Goal: Task Accomplishment & Management: Use online tool/utility

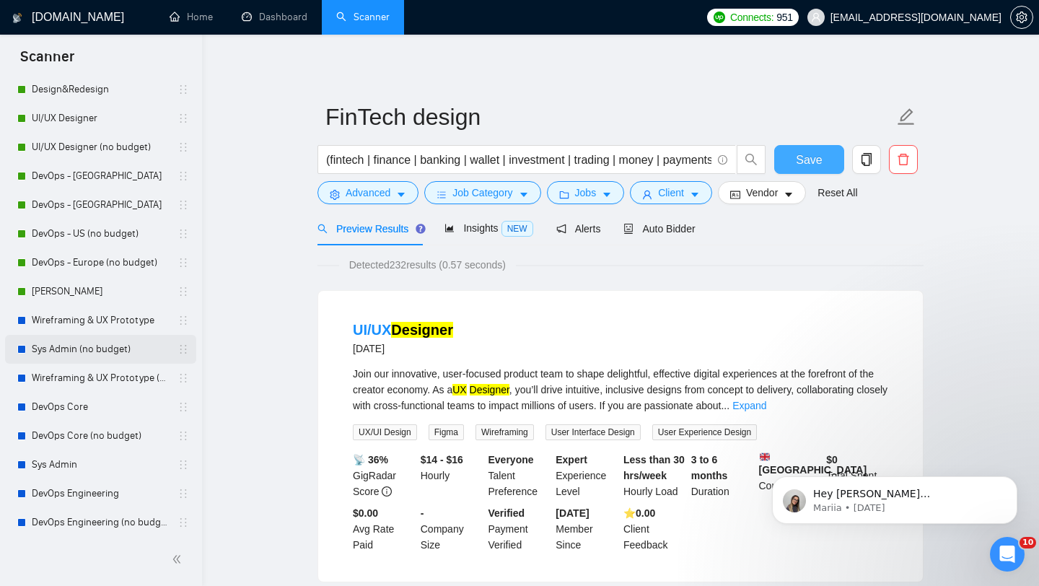
scroll to position [122, 0]
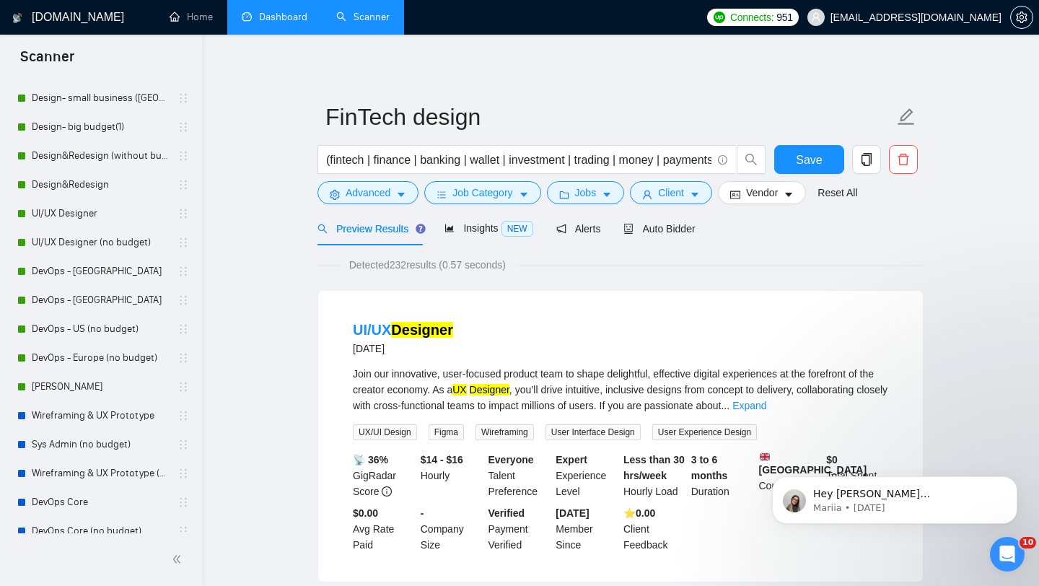
click at [261, 11] on link "Dashboard" at bounding box center [275, 17] width 66 height 12
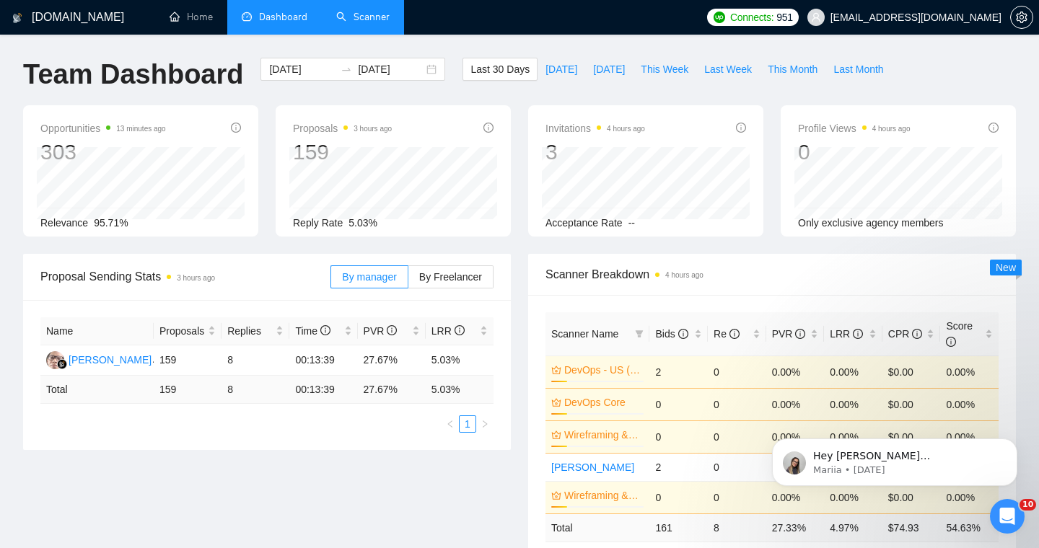
click at [374, 14] on link "Scanner" at bounding box center [362, 17] width 53 height 12
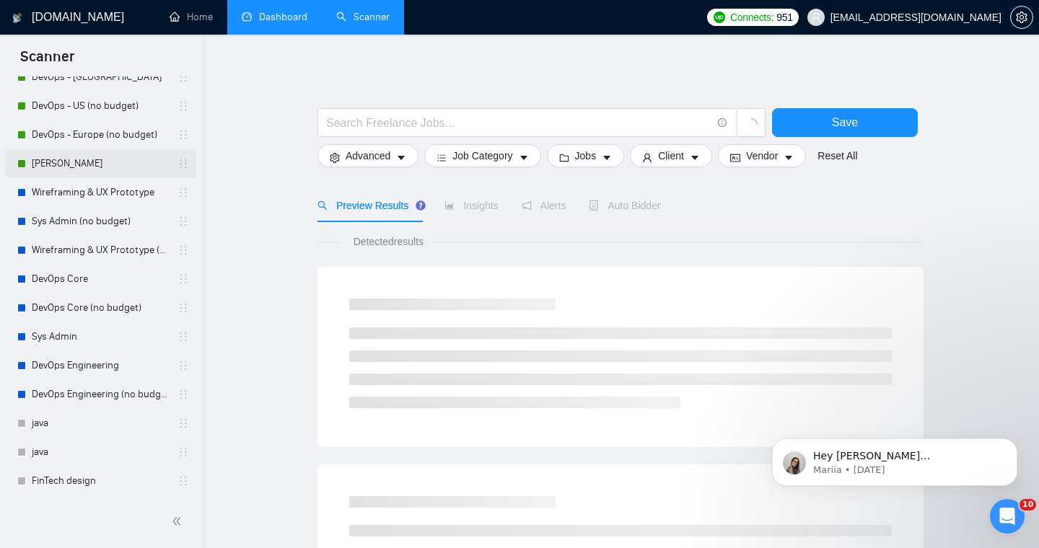
click at [46, 169] on link "[PERSON_NAME]" at bounding box center [100, 163] width 137 height 29
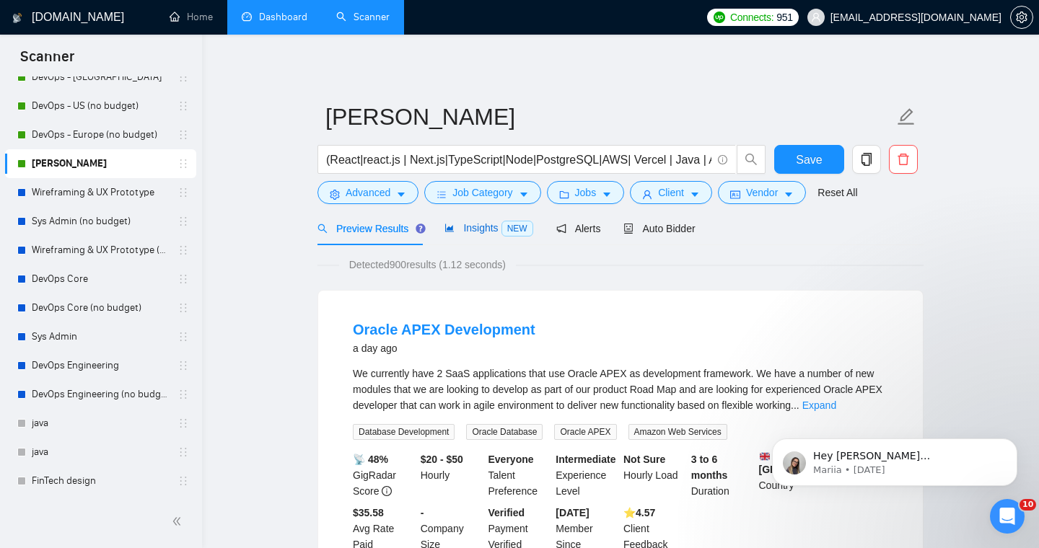
click at [475, 233] on span "Insights NEW" at bounding box center [488, 228] width 88 height 12
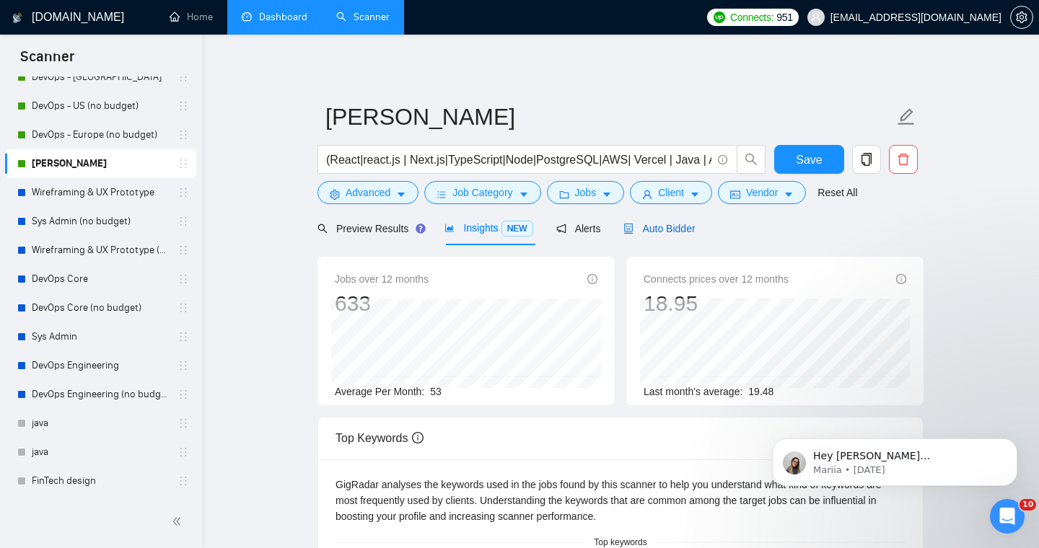
click at [670, 221] on div "Auto Bidder" at bounding box center [658, 229] width 71 height 16
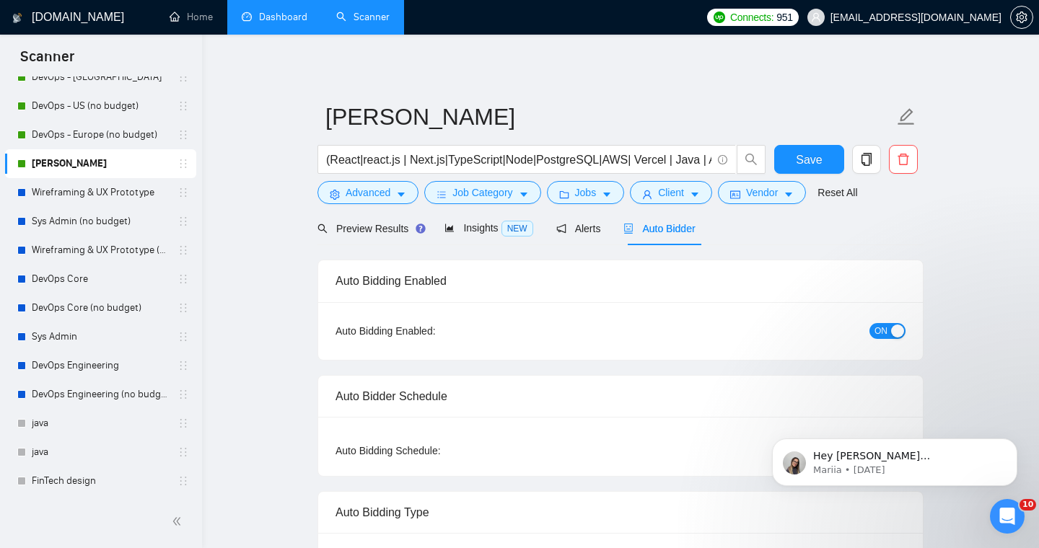
click at [278, 22] on link "Dashboard" at bounding box center [275, 17] width 66 height 12
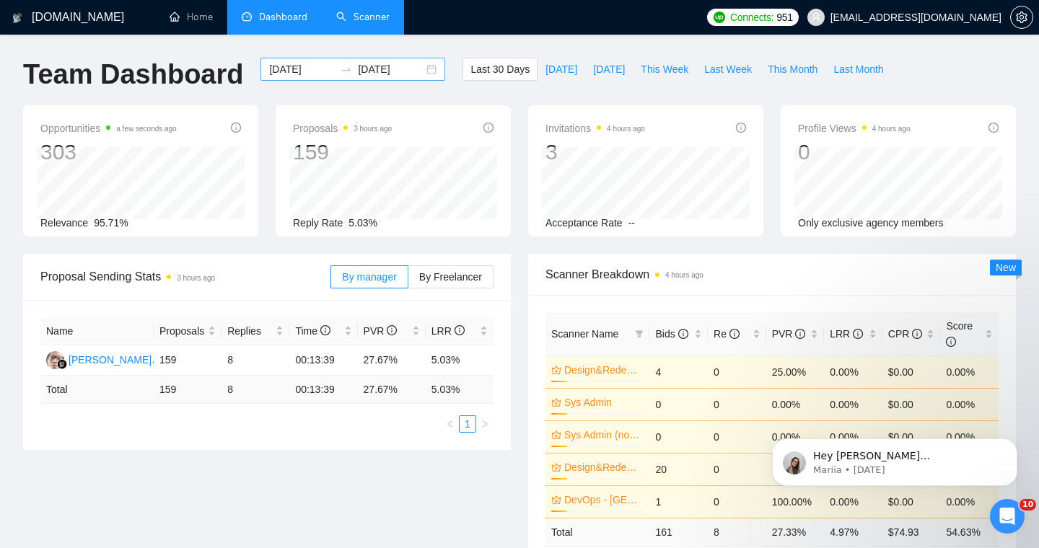
click at [421, 73] on div "[DATE] [DATE]" at bounding box center [352, 69] width 185 height 23
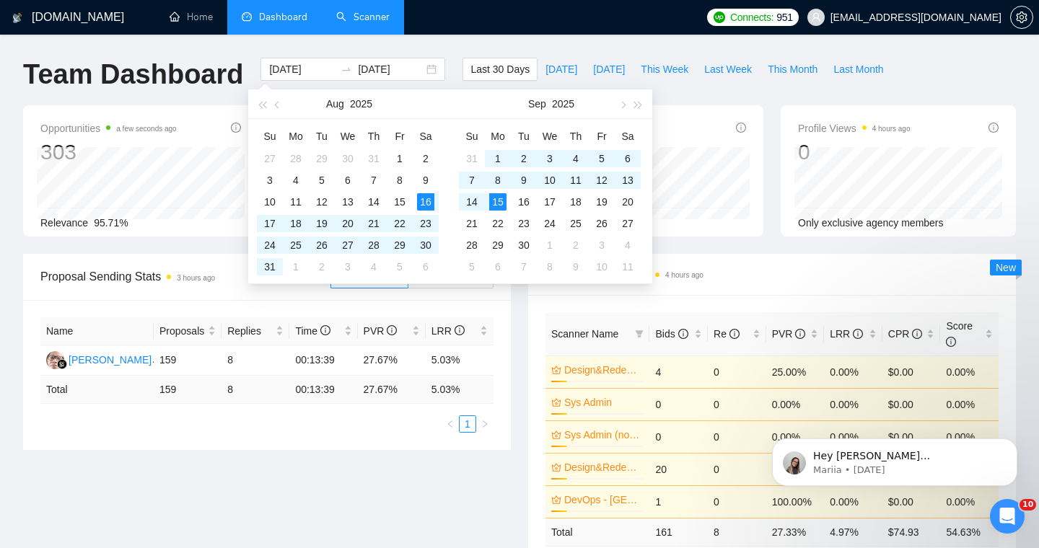
click at [443, 85] on body "[DOMAIN_NAME] Home Dashboard Scanner Connects: 951 [EMAIL_ADDRESS][DOMAIN_NAME]…" at bounding box center [519, 274] width 1039 height 548
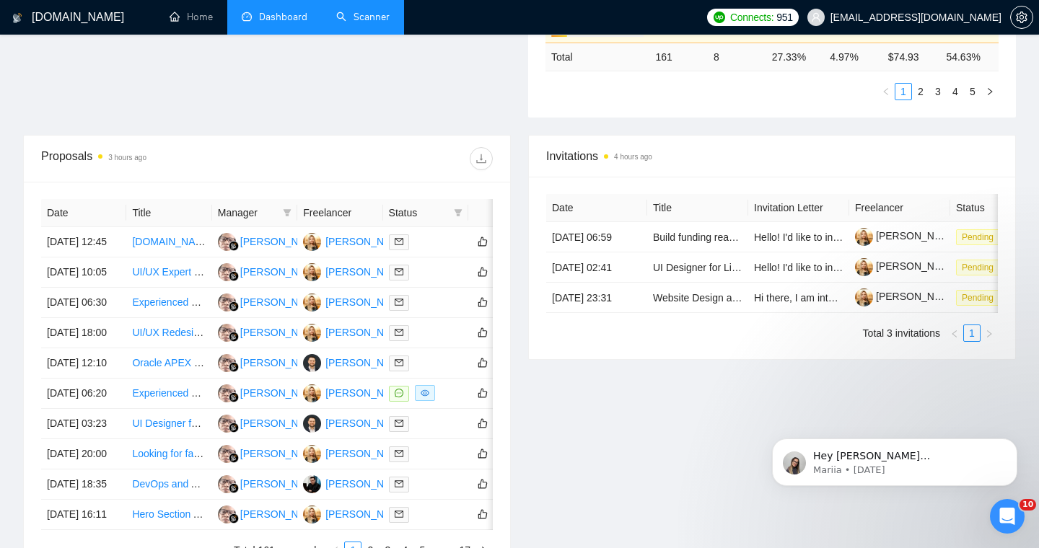
scroll to position [478, 0]
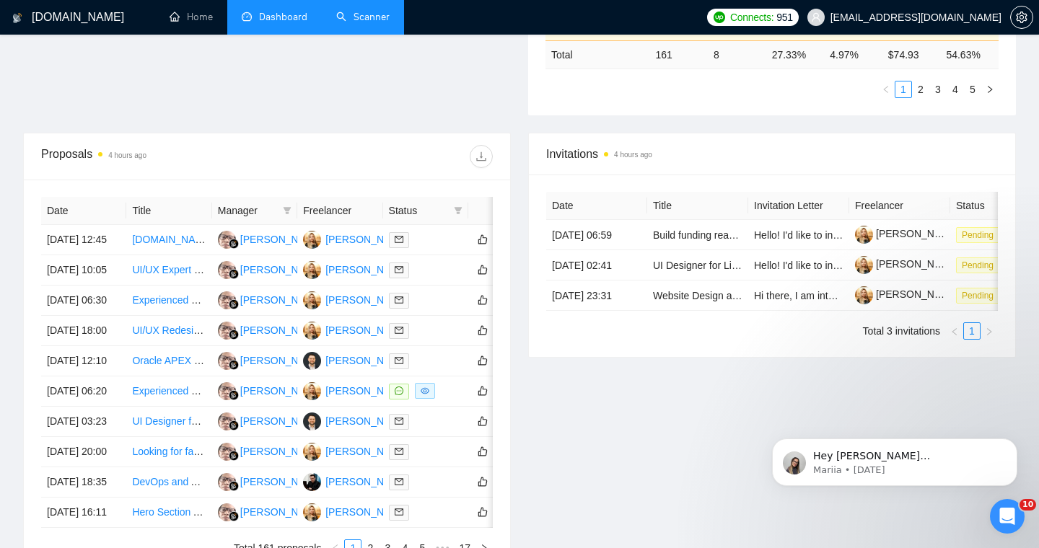
click at [352, 23] on link "Scanner" at bounding box center [362, 17] width 53 height 12
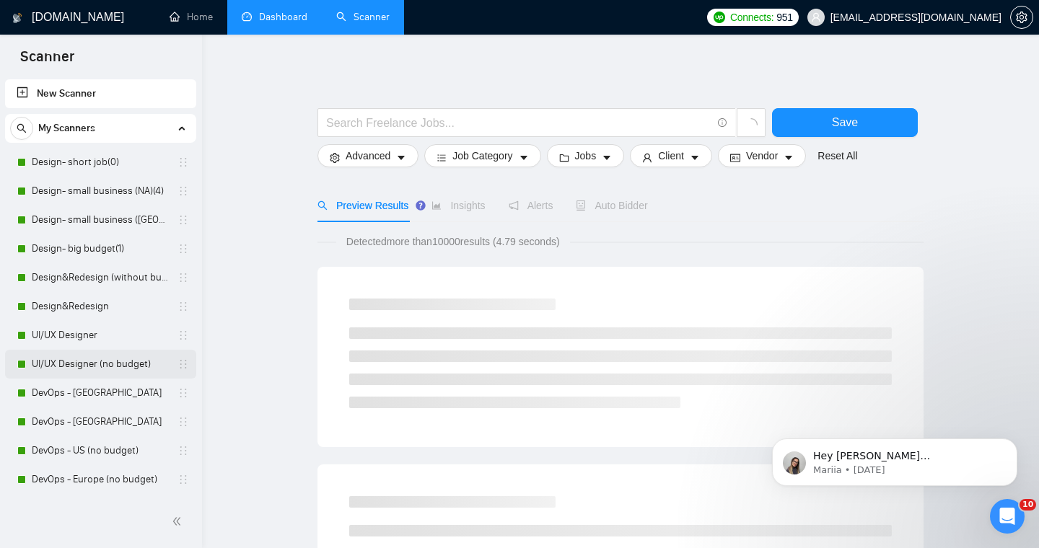
scroll to position [345, 0]
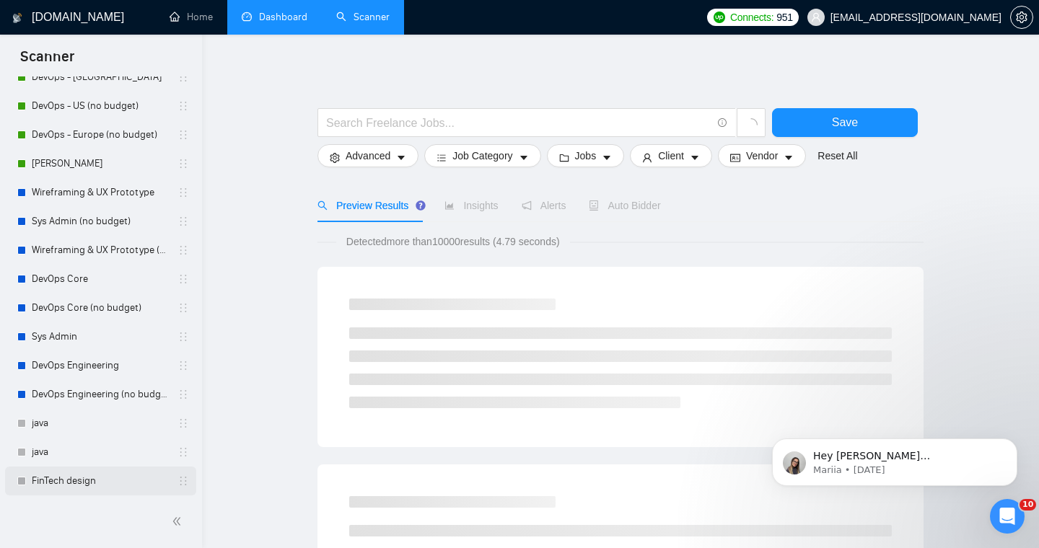
click at [66, 487] on link "FinTech design" at bounding box center [100, 481] width 137 height 29
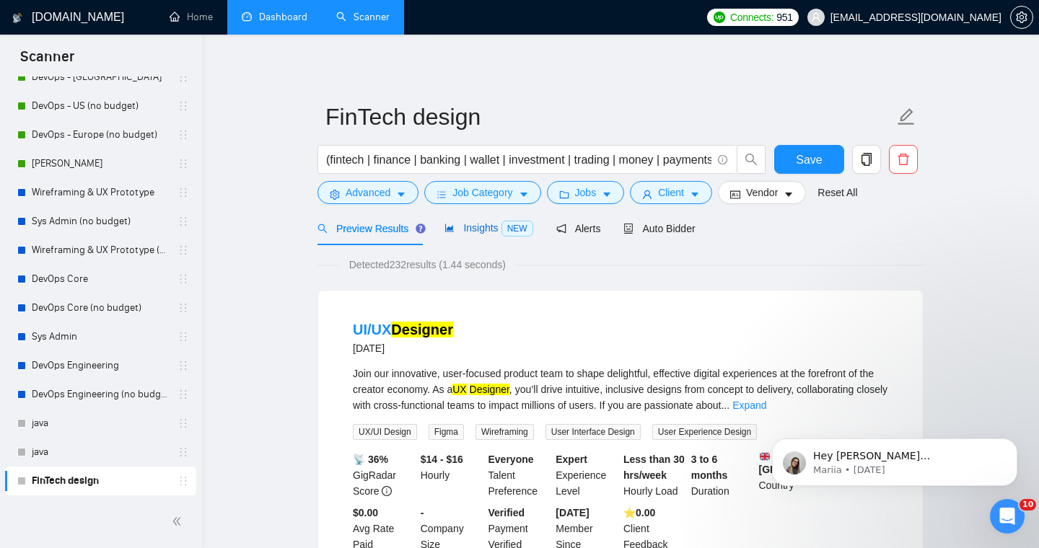
click at [470, 227] on span "Insights NEW" at bounding box center [488, 228] width 88 height 12
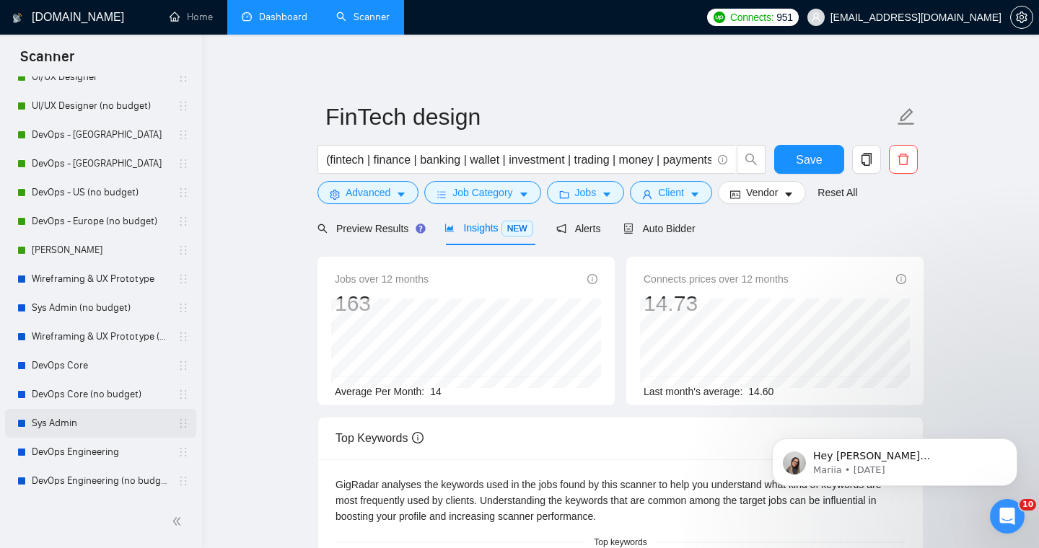
scroll to position [263, 0]
